Goal: Information Seeking & Learning: Learn about a topic

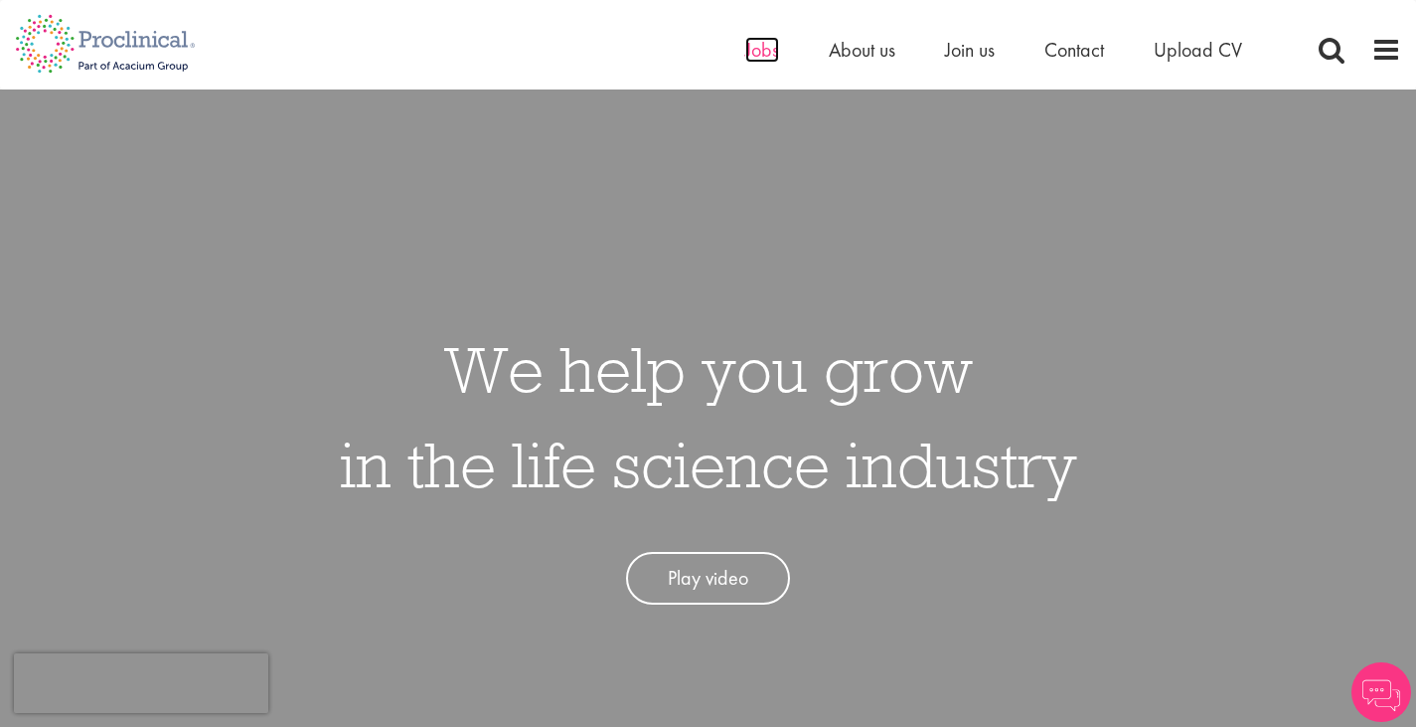
click at [759, 49] on span "Jobs" at bounding box center [762, 50] width 34 height 26
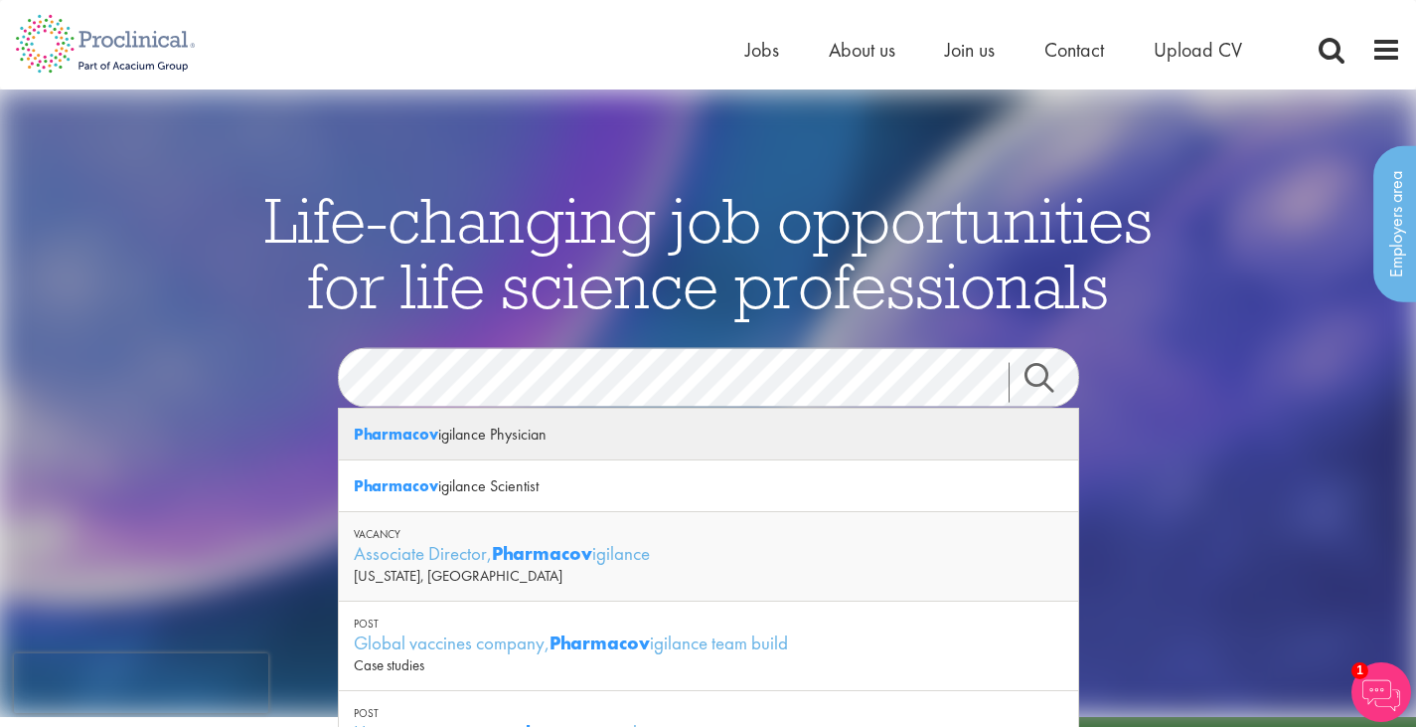
click at [509, 438] on div "Pharmacov igilance Physician" at bounding box center [708, 435] width 739 height 52
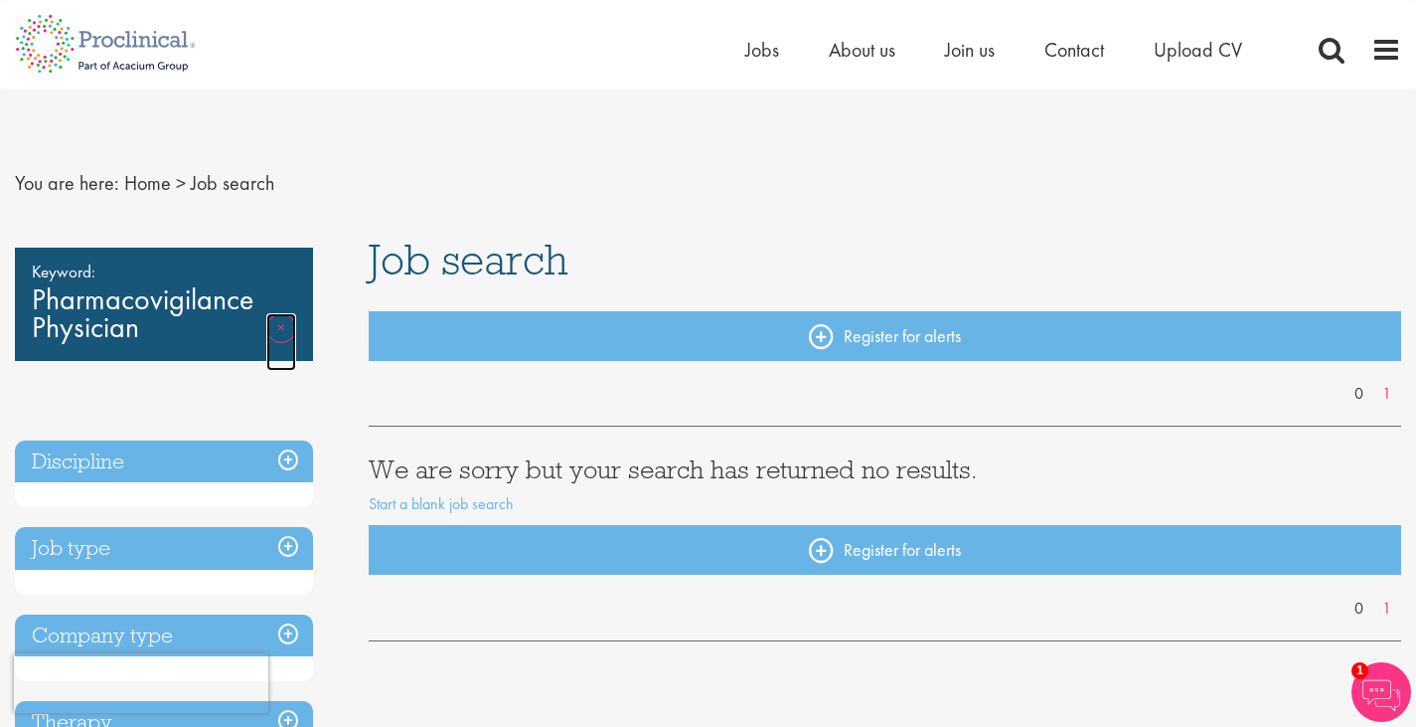
click at [279, 322] on link "Remove" at bounding box center [281, 342] width 30 height 58
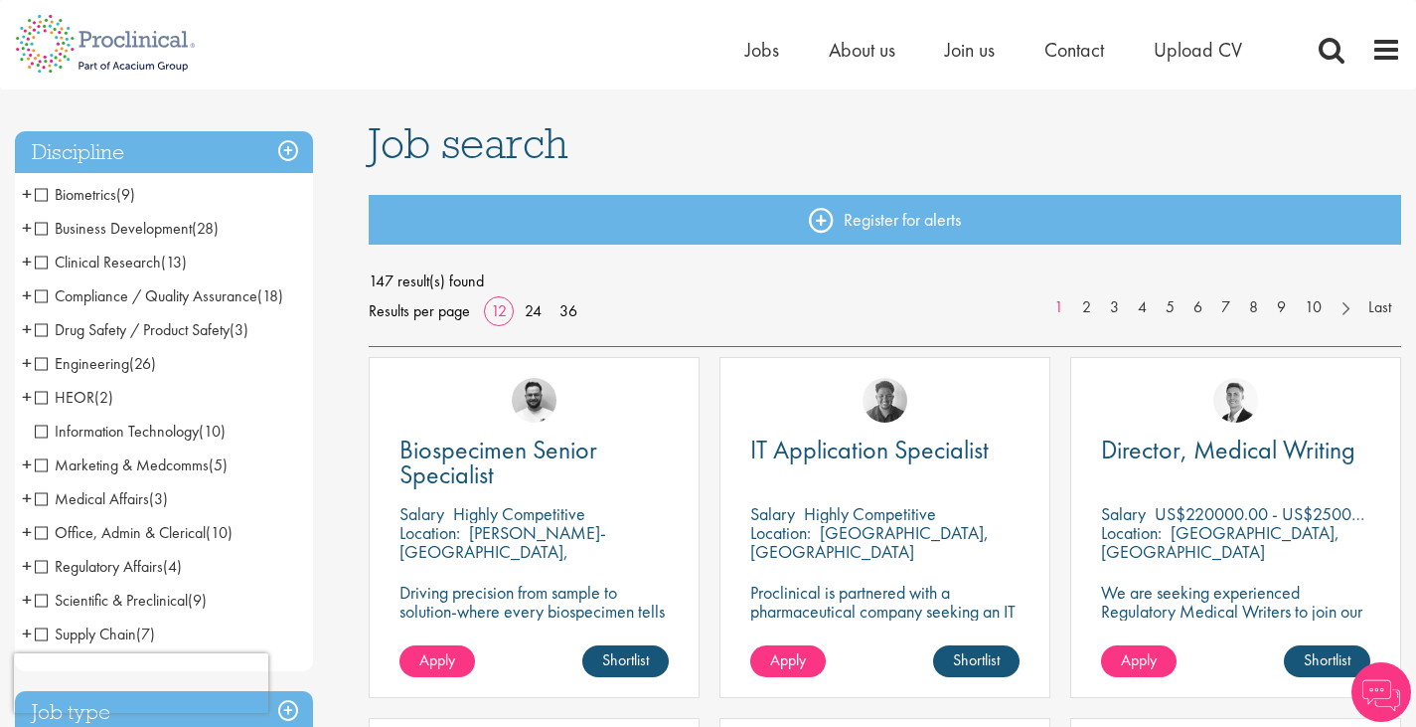
scroll to position [132, 0]
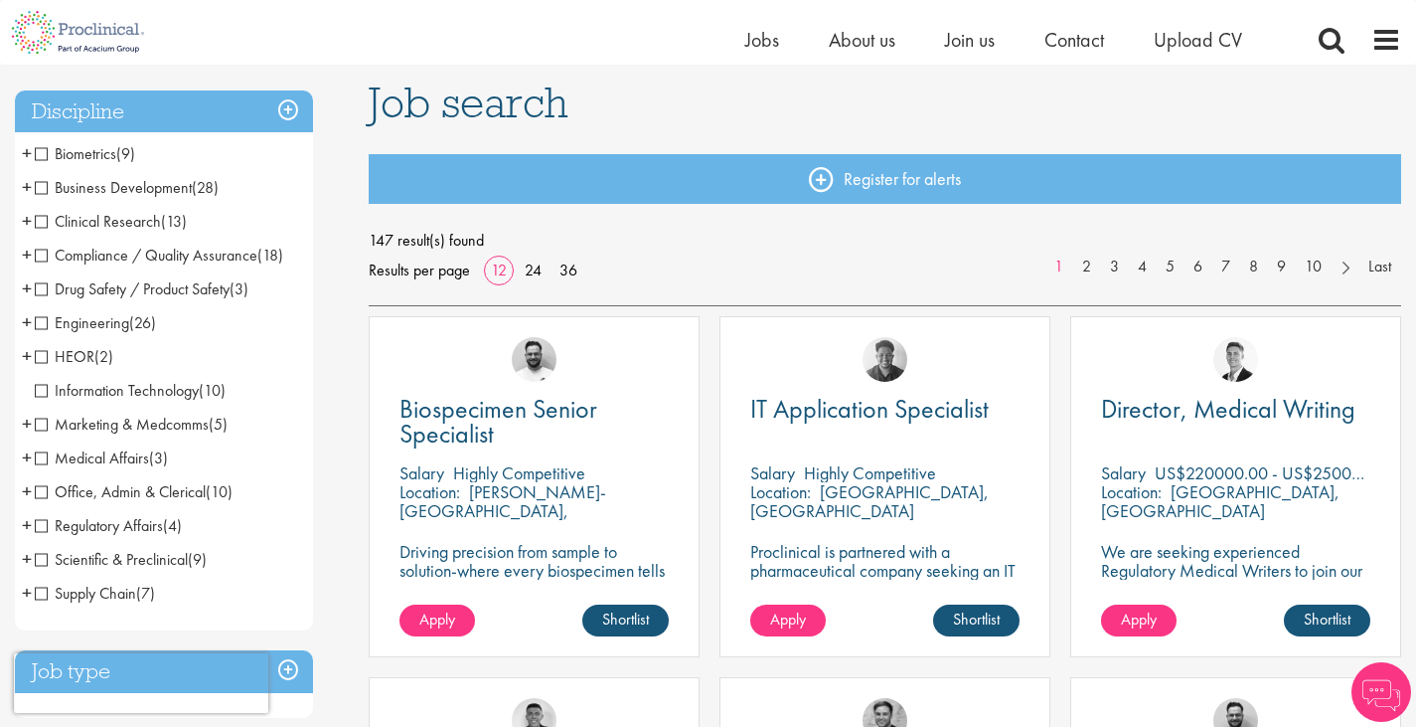
click at [45, 288] on span "Drug Safety / Product Safety" at bounding box center [132, 288] width 195 height 21
